Goal: Transaction & Acquisition: Purchase product/service

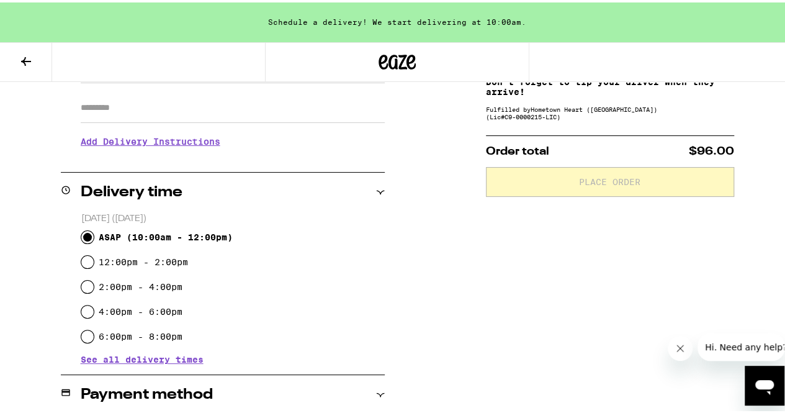
scroll to position [220, 0]
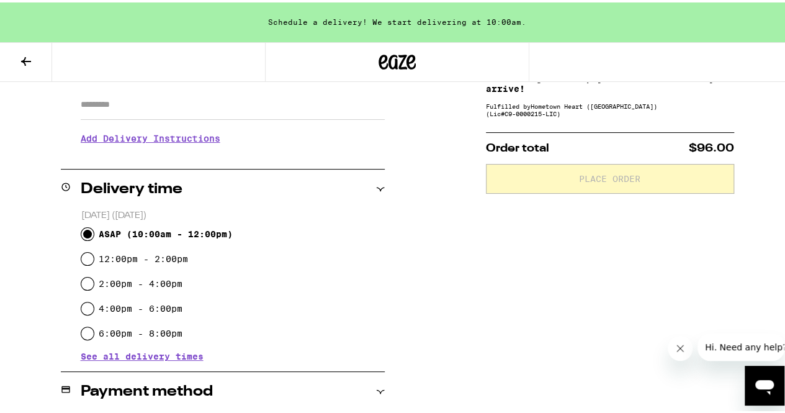
click at [21, 51] on icon at bounding box center [26, 58] width 15 height 15
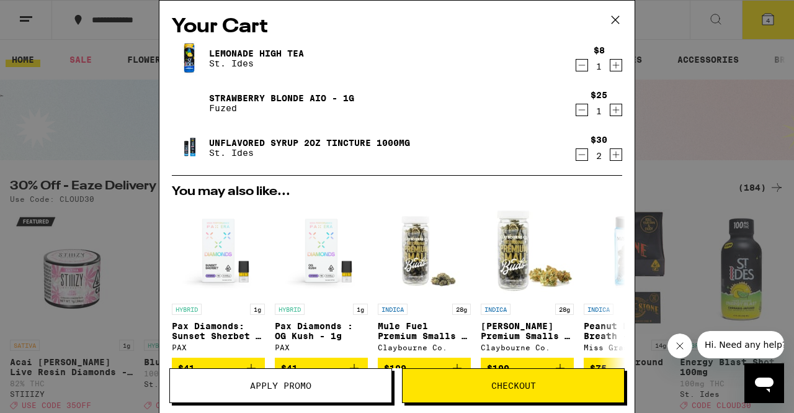
click at [614, 18] on icon at bounding box center [615, 19] width 7 height 7
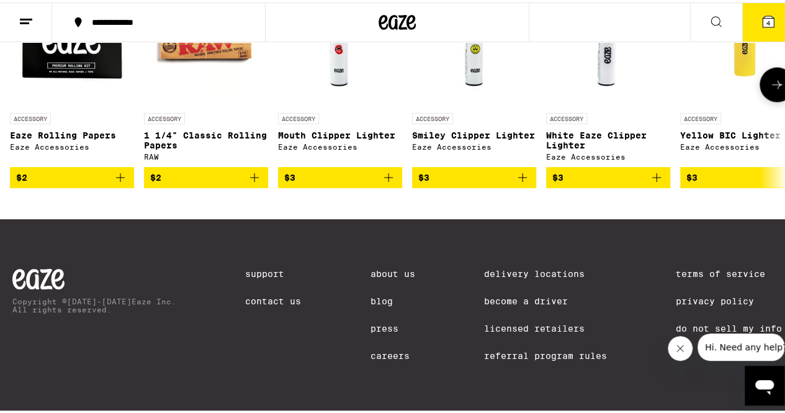
scroll to position [6097, 0]
